Goal: Register for event/course

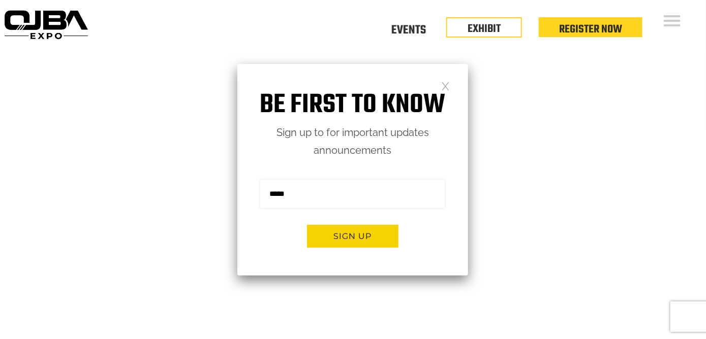
click at [452, 87] on div "Be first to know Sign up to for important updates announcements Sign me up for …" at bounding box center [352, 170] width 231 height 212
click at [448, 87] on link at bounding box center [445, 85] width 9 height 9
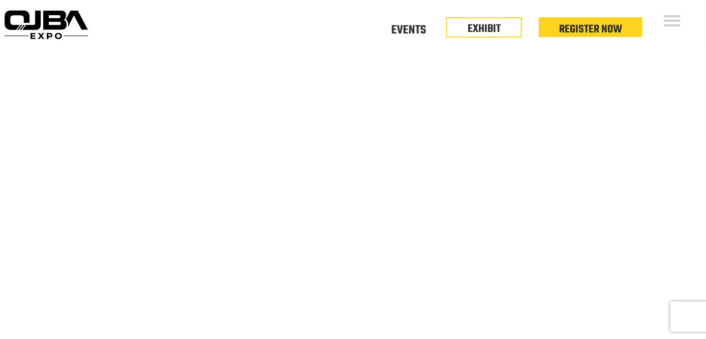
drag, startPoint x: 646, startPoint y: 38, endPoint x: 702, endPoint y: 153, distance: 128.8
drag, startPoint x: 624, startPoint y: 50, endPoint x: 709, endPoint y: -4, distance: 100.5
click at [577, 135] on video at bounding box center [353, 225] width 706 height 353
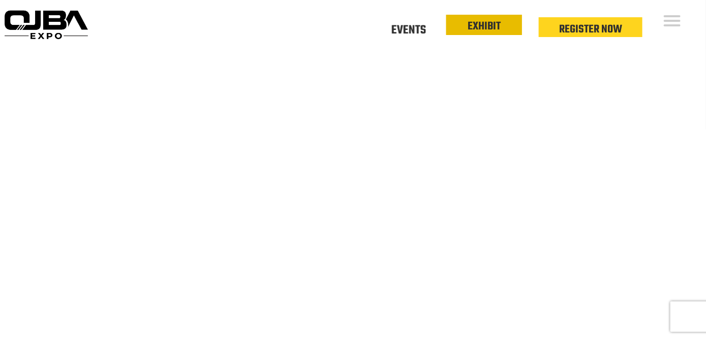
click at [492, 25] on link "EXHIBIT" at bounding box center [483, 26] width 33 height 17
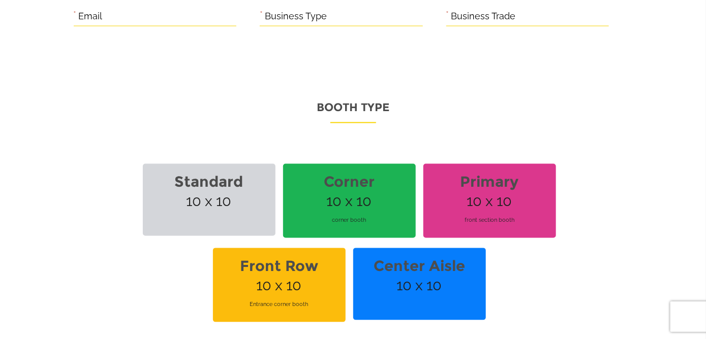
scroll to position [762, 0]
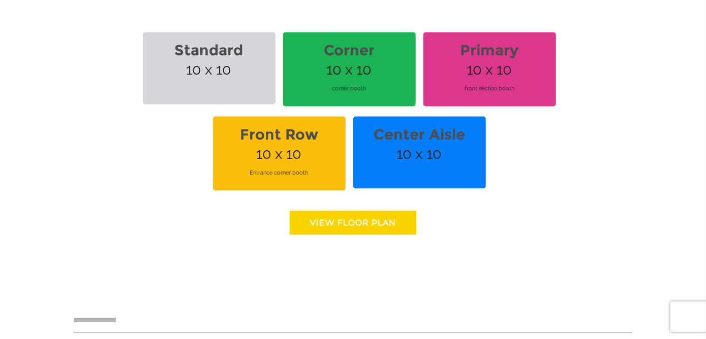
click at [350, 220] on link "View floor Plan" at bounding box center [353, 223] width 126 height 24
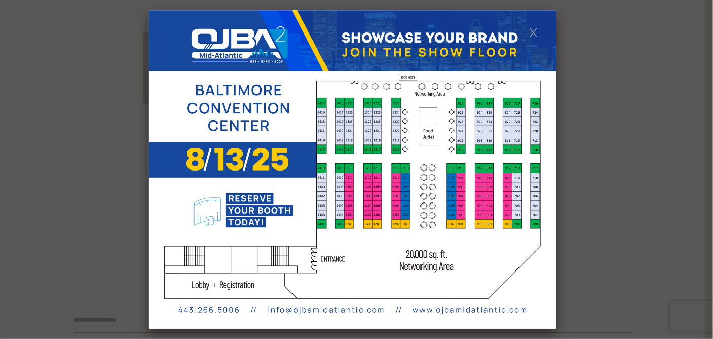
click at [537, 33] on link at bounding box center [533, 31] width 9 height 9
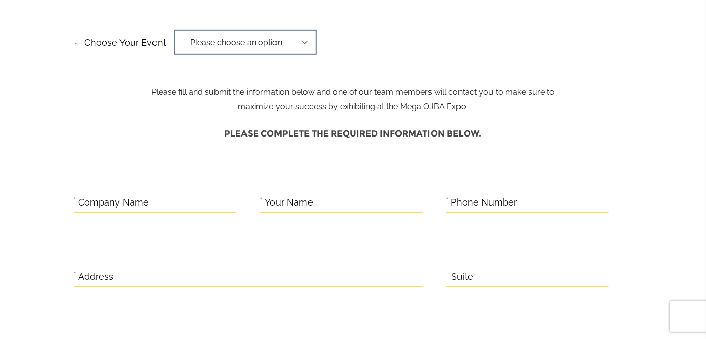
scroll to position [0, 0]
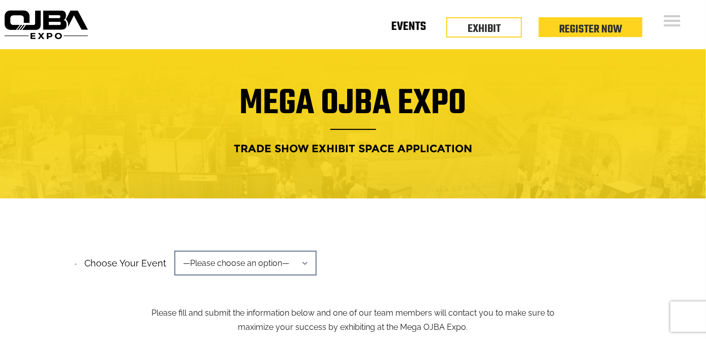
click at [408, 29] on link "Events" at bounding box center [408, 29] width 35 height 4
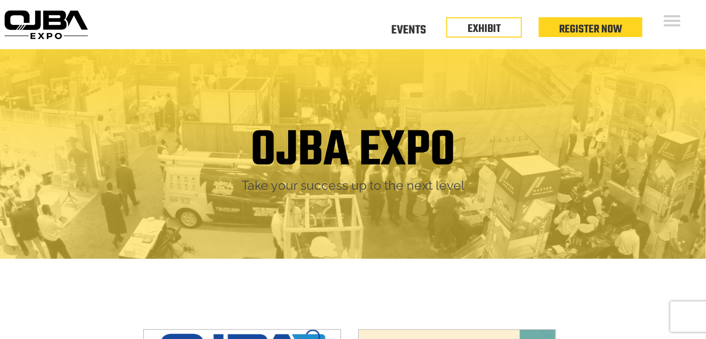
drag, startPoint x: 639, startPoint y: 43, endPoint x: 649, endPoint y: 147, distance: 104.6
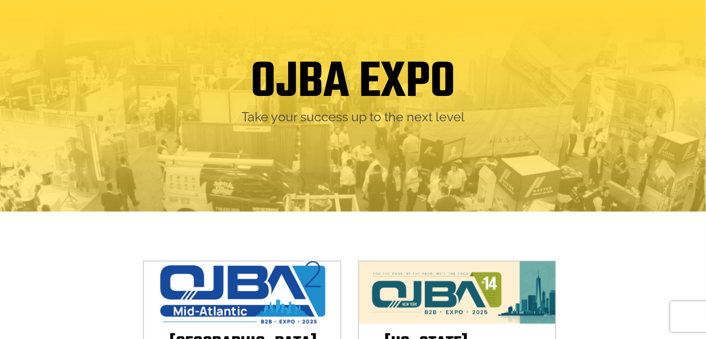
scroll to position [51, 0]
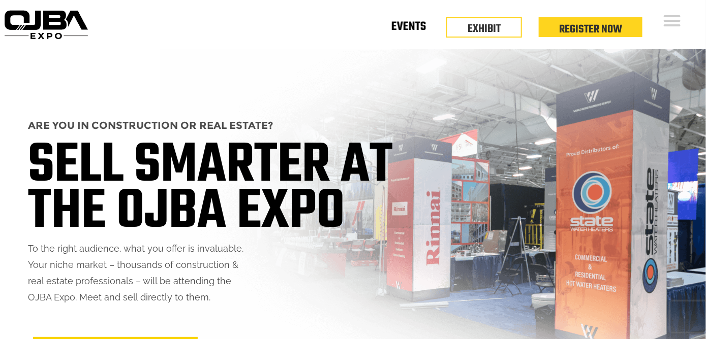
click at [416, 27] on link "Events" at bounding box center [408, 29] width 35 height 4
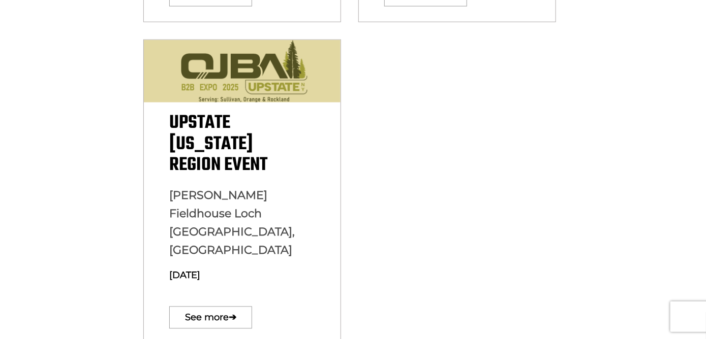
scroll to position [457, 0]
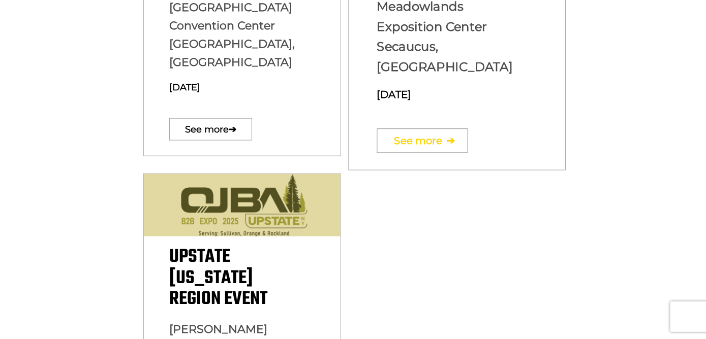
click at [442, 129] on link "See more ➔" at bounding box center [422, 141] width 91 height 24
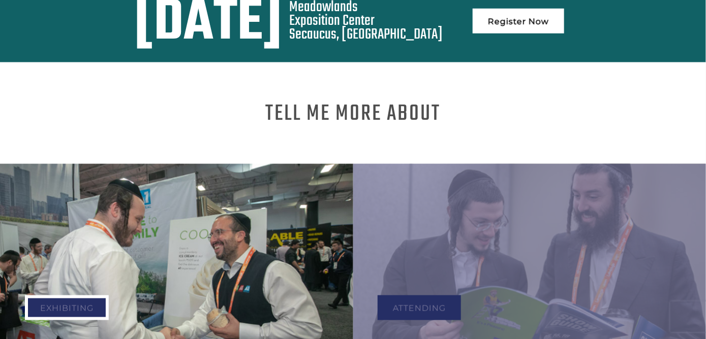
scroll to position [524, 0]
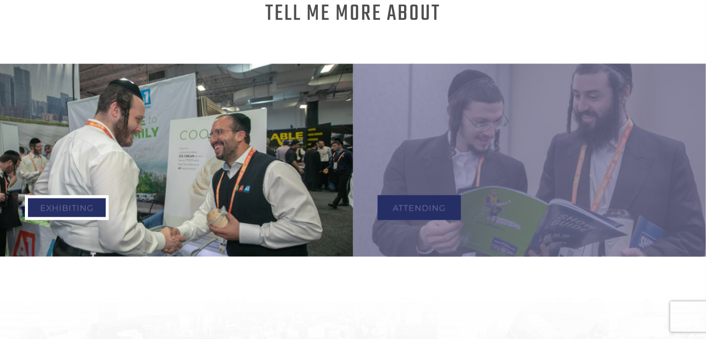
click at [70, 196] on link "Exhibiting" at bounding box center [67, 208] width 84 height 25
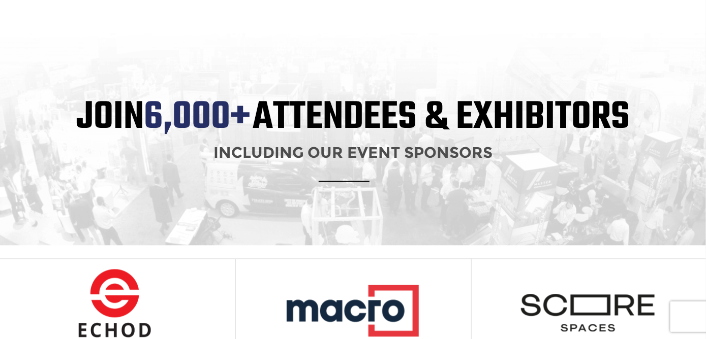
scroll to position [587, 0]
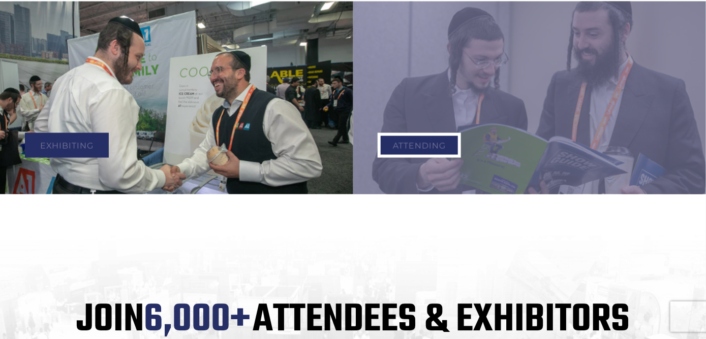
click at [429, 133] on link "Attending" at bounding box center [418, 145] width 83 height 25
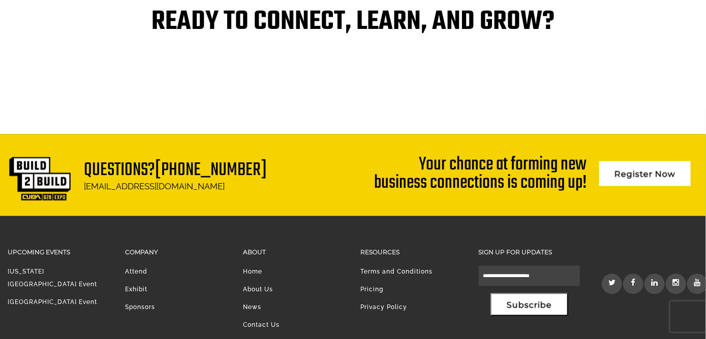
scroll to position [2199, 0]
